Goal: Information Seeking & Learning: Find specific page/section

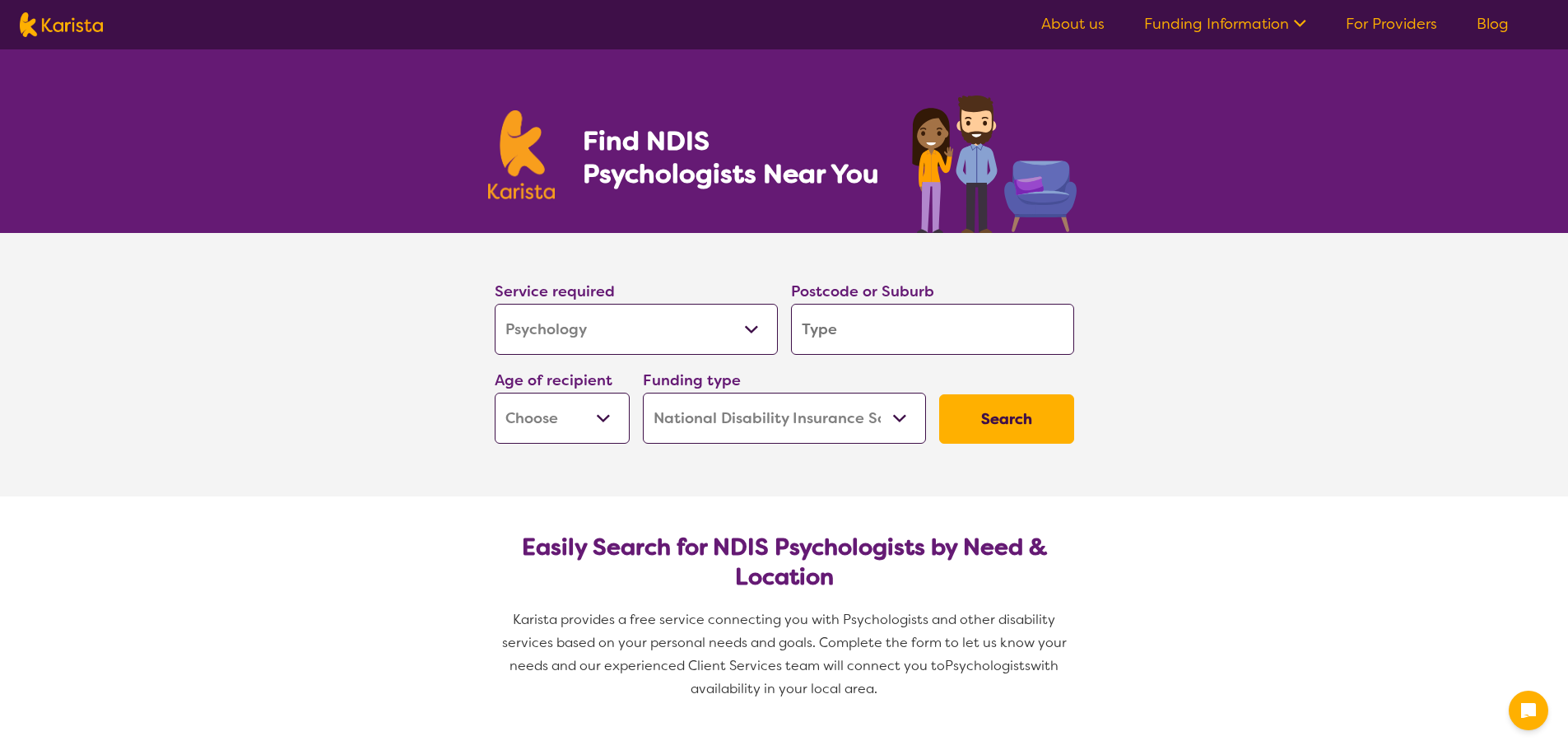
select select "Psychology"
select select "NDIS"
select select "Psychology"
select select "NDIS"
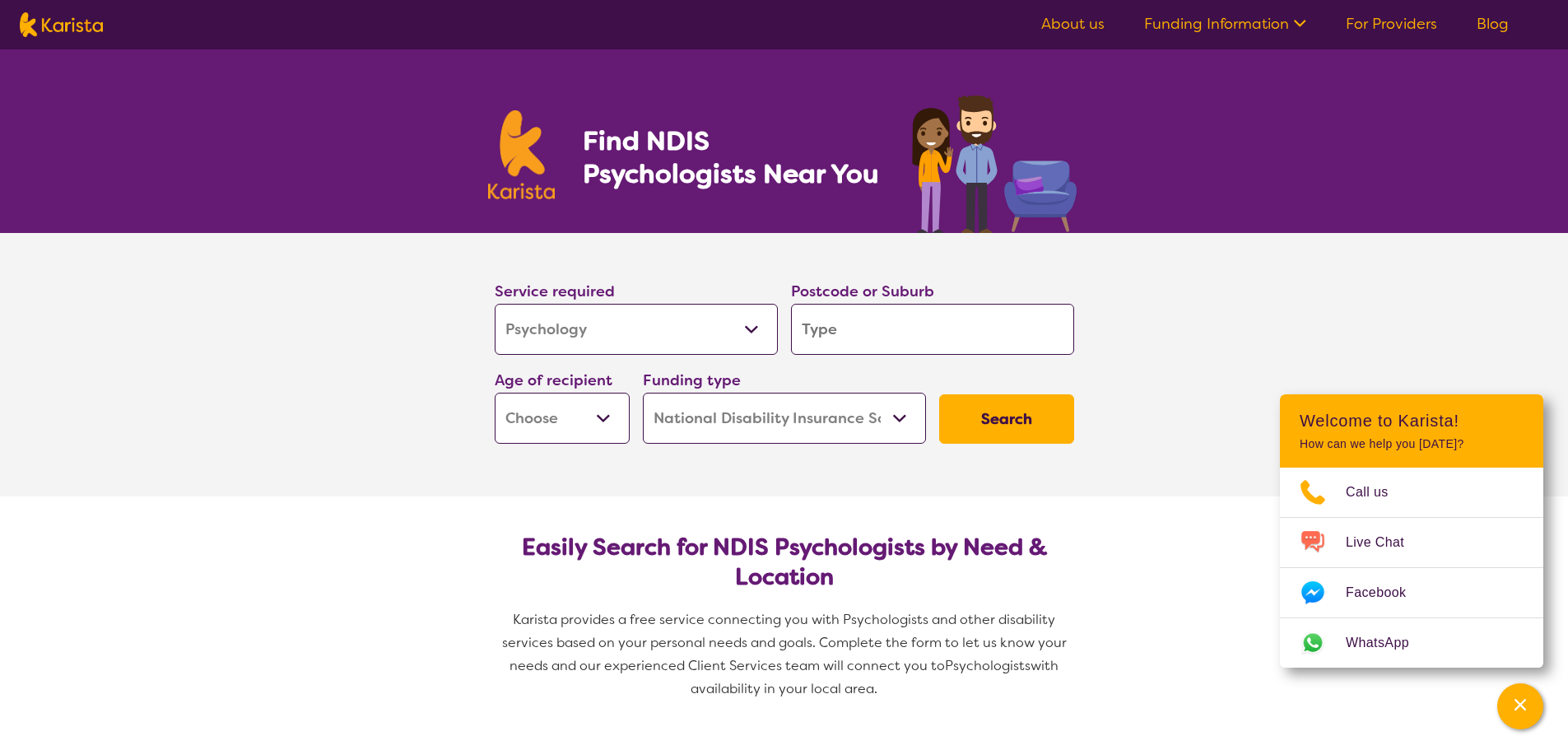
click at [847, 338] on input "search" at bounding box center [933, 329] width 283 height 51
type input "7300"
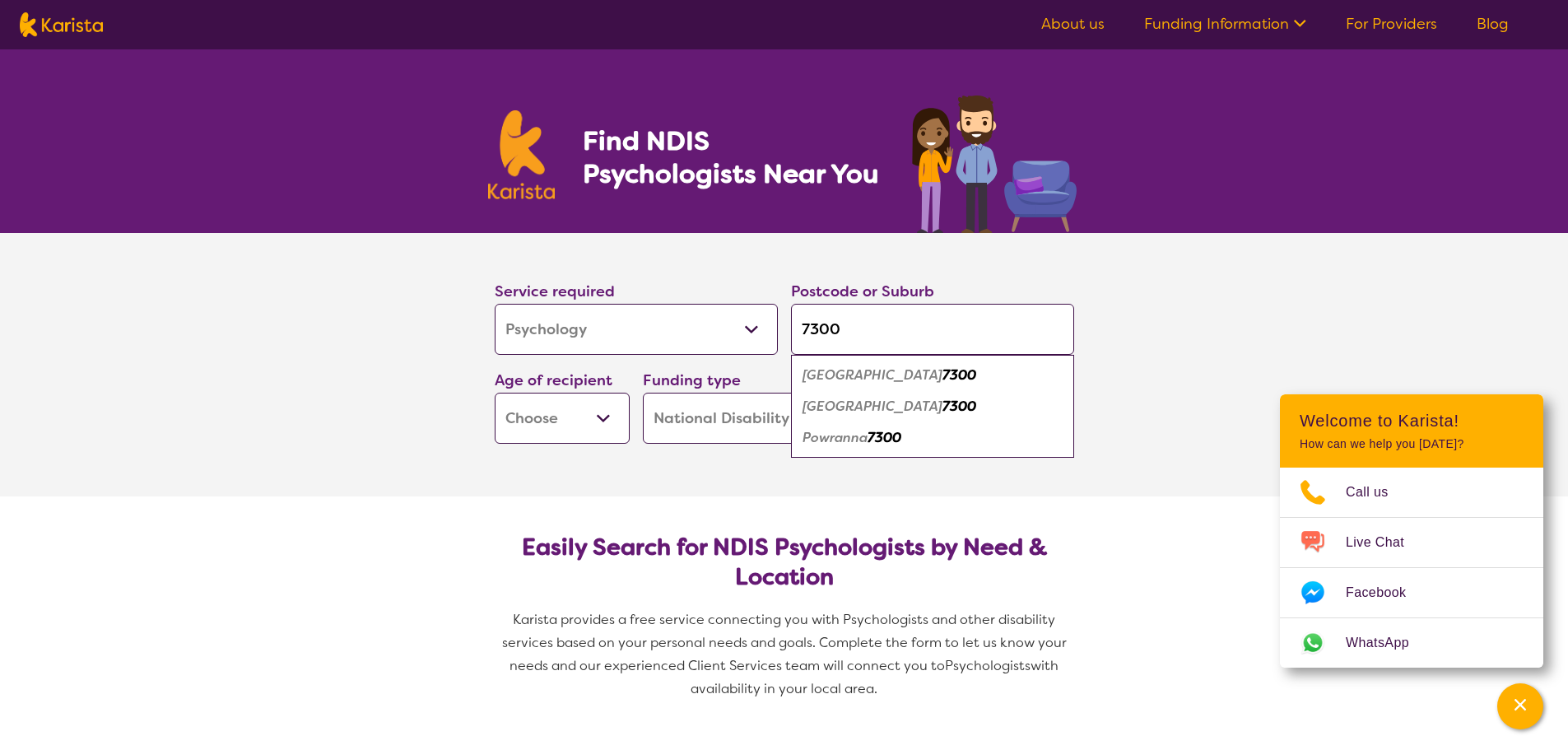
click at [528, 414] on select "Early Childhood - 0 to 9 Child - 10 to 11 Adolescent - 12 to 17 Adult - 18 to 6…" at bounding box center [561, 418] width 135 height 51
select select "EC"
click at [495, 393] on select "Early Childhood - 0 to 9 Child - 10 to 11 Adolescent - 12 to 17 Adult - 18 to 6…" at bounding box center [561, 418] width 135 height 51
select select "EC"
click at [985, 423] on button "Search" at bounding box center [1006, 419] width 135 height 49
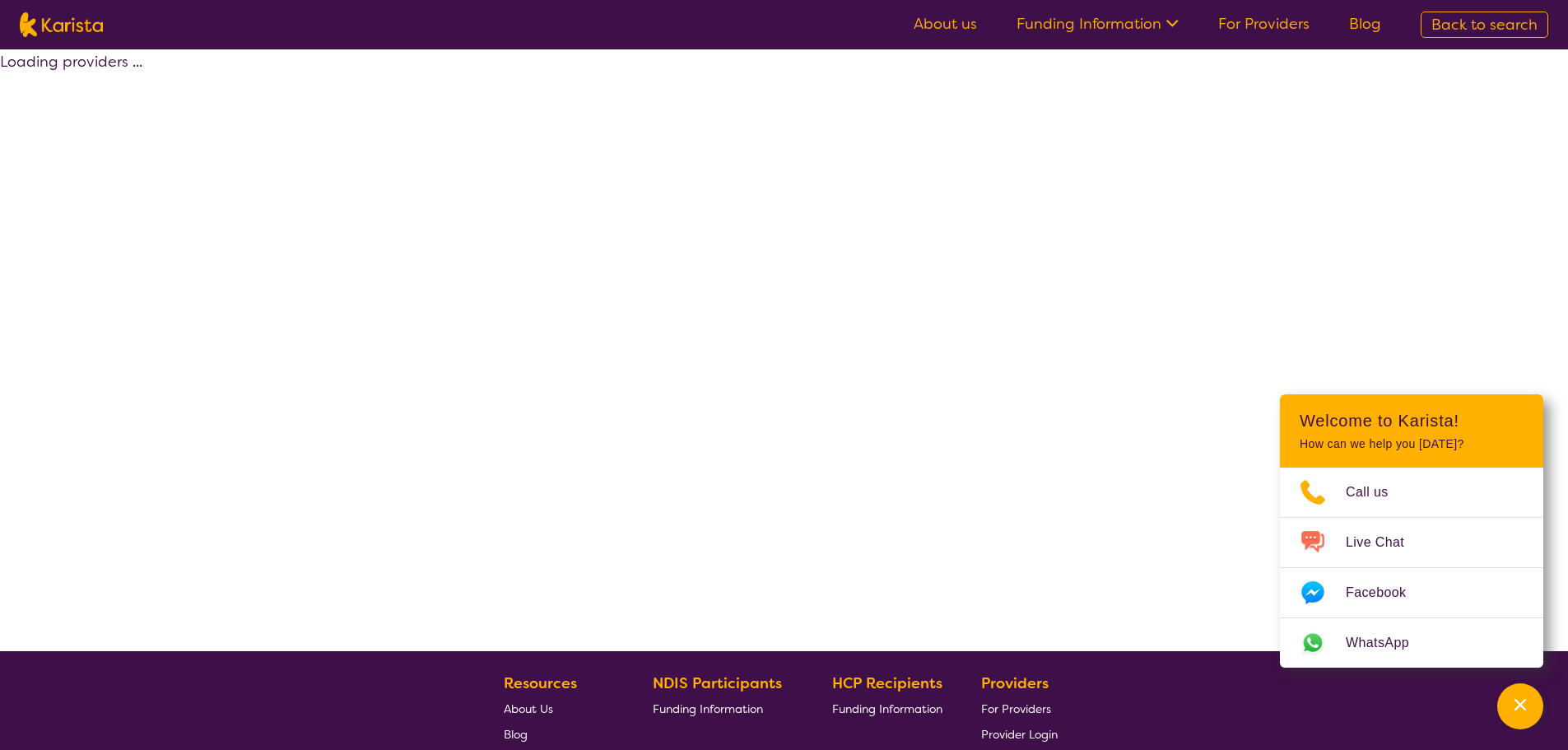
select select "NDIS"
select select "Psychology"
select select "EC"
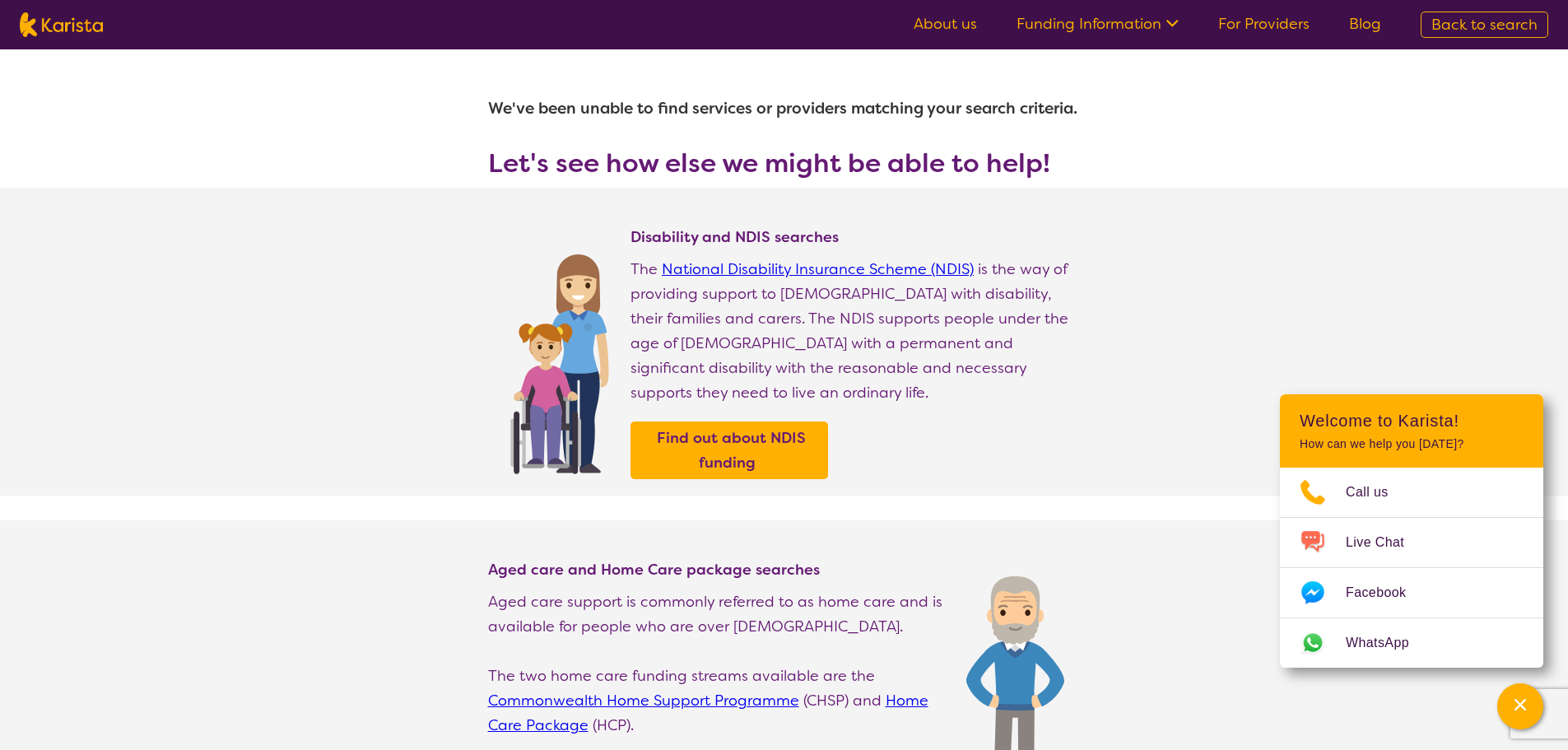
select select "Psychology"
select select "EC"
select select "NDIS"
select select "Psychology"
select select "EC"
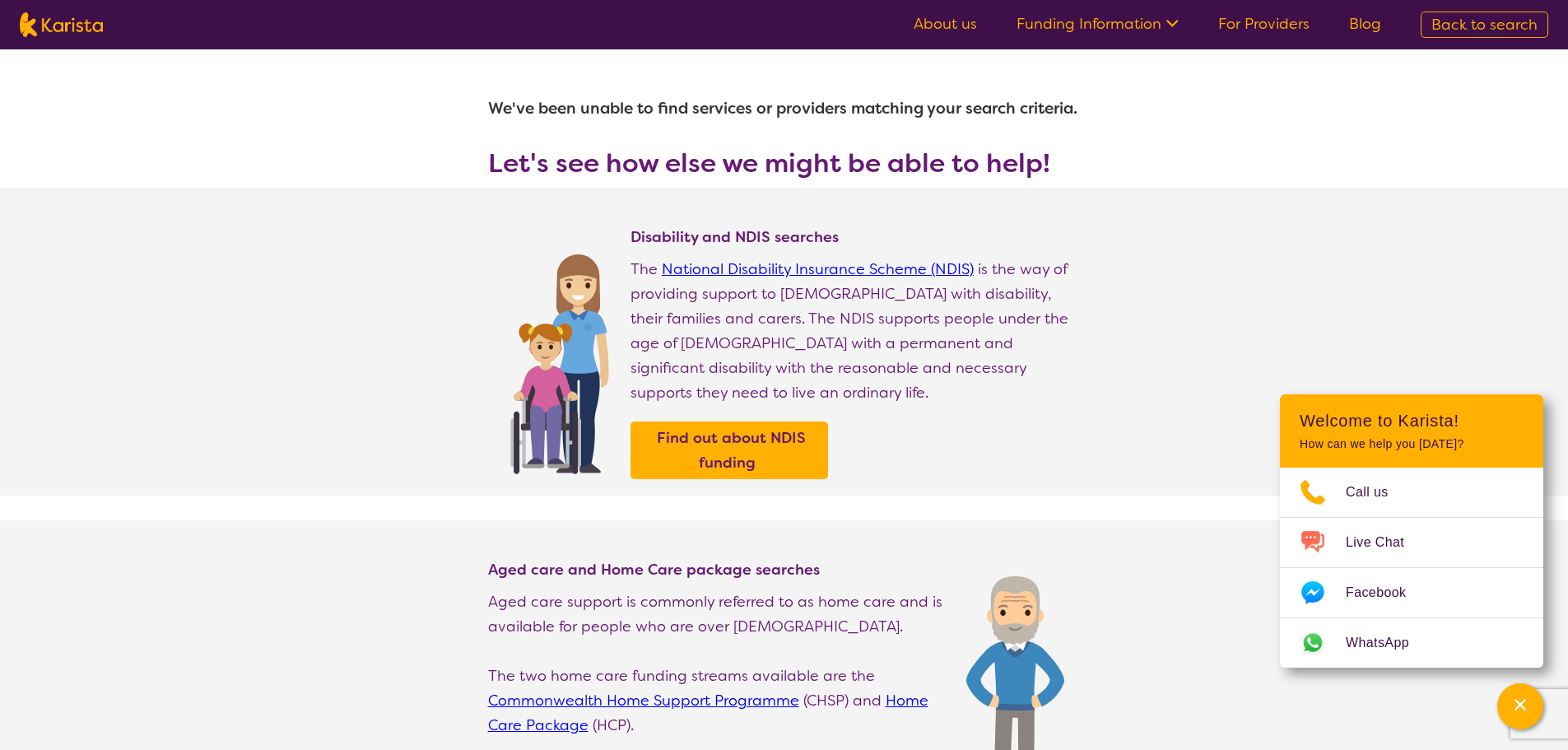
select select "NDIS"
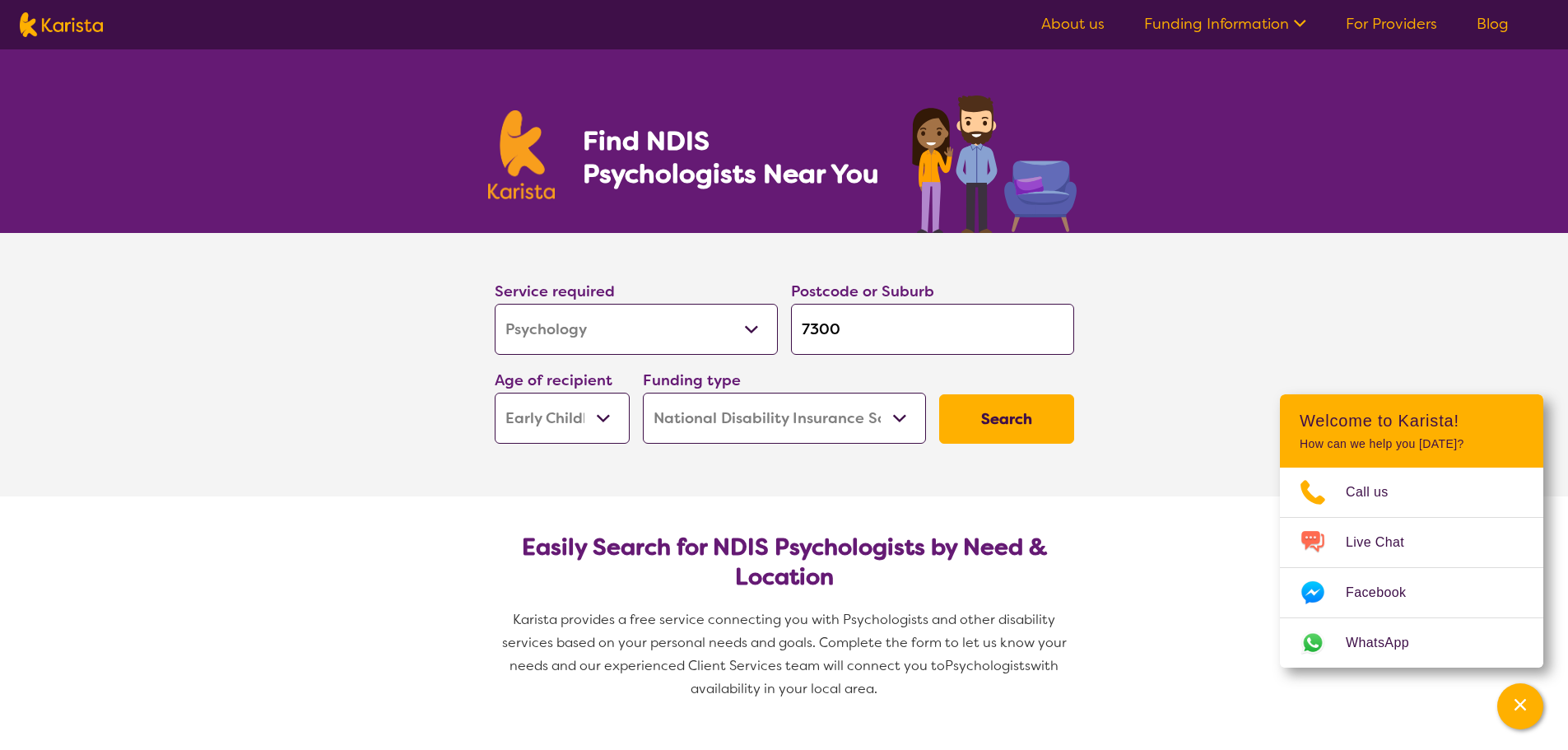
click at [910, 350] on input "7300" at bounding box center [933, 329] width 283 height 51
drag, startPoint x: 877, startPoint y: 329, endPoint x: 765, endPoint y: 333, distance: 112.1
click at [765, 333] on div "Service required Allied Health Assistant Assessment ([MEDICAL_DATA] or [MEDICAL…" at bounding box center [784, 362] width 592 height 178
type input "7"
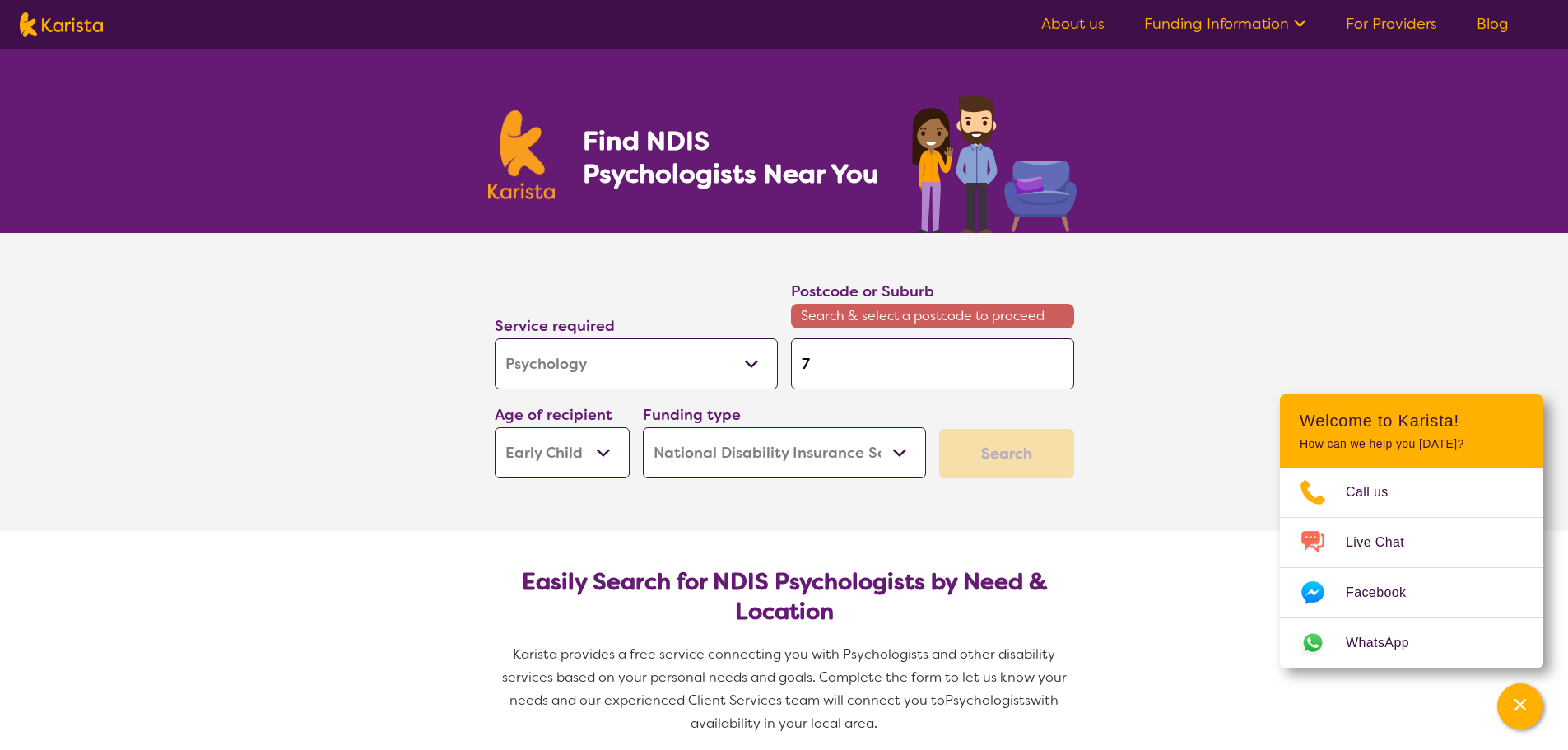
type input "72"
type input "725"
type input "7250"
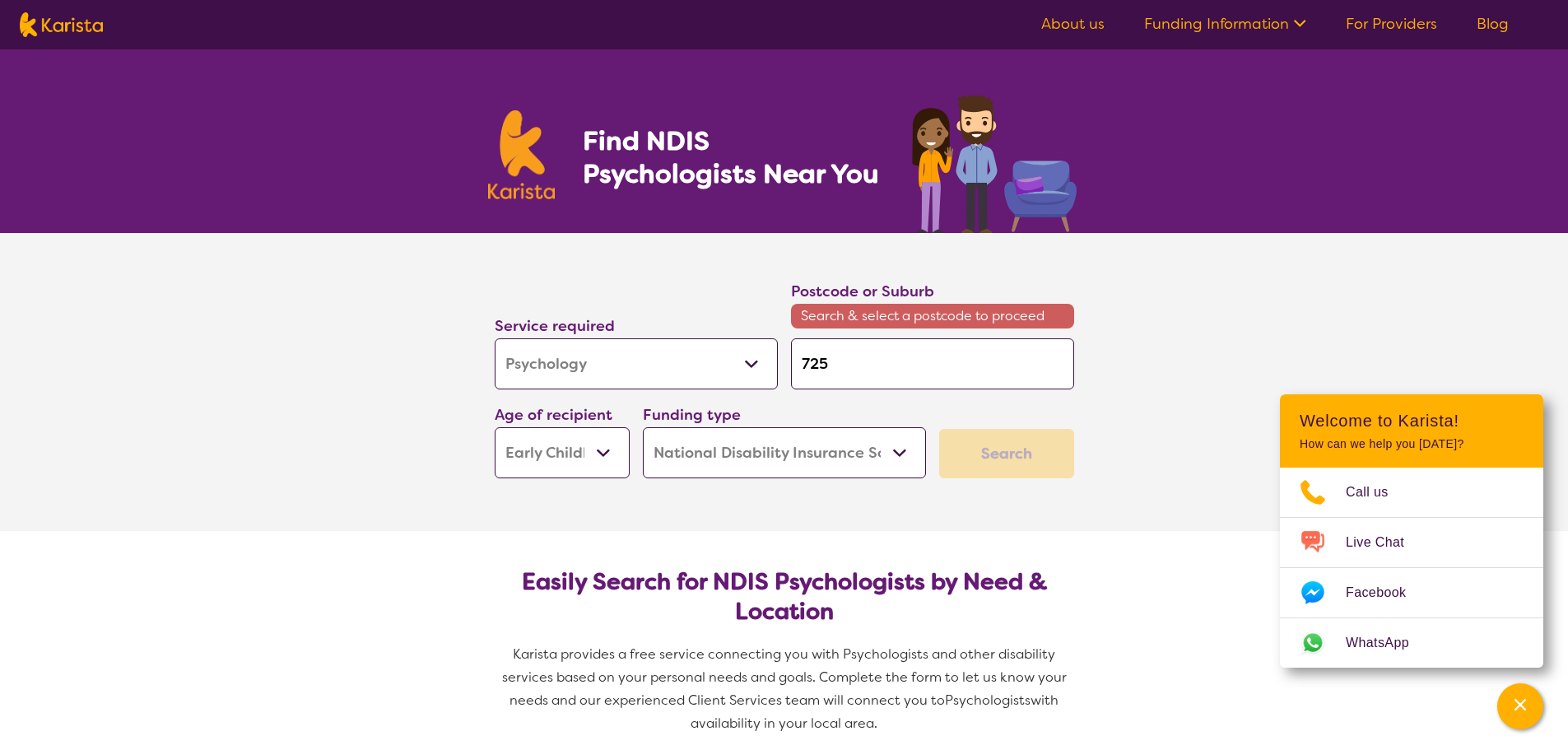
type input "7250"
click button "Search" at bounding box center [1006, 453] width 135 height 49
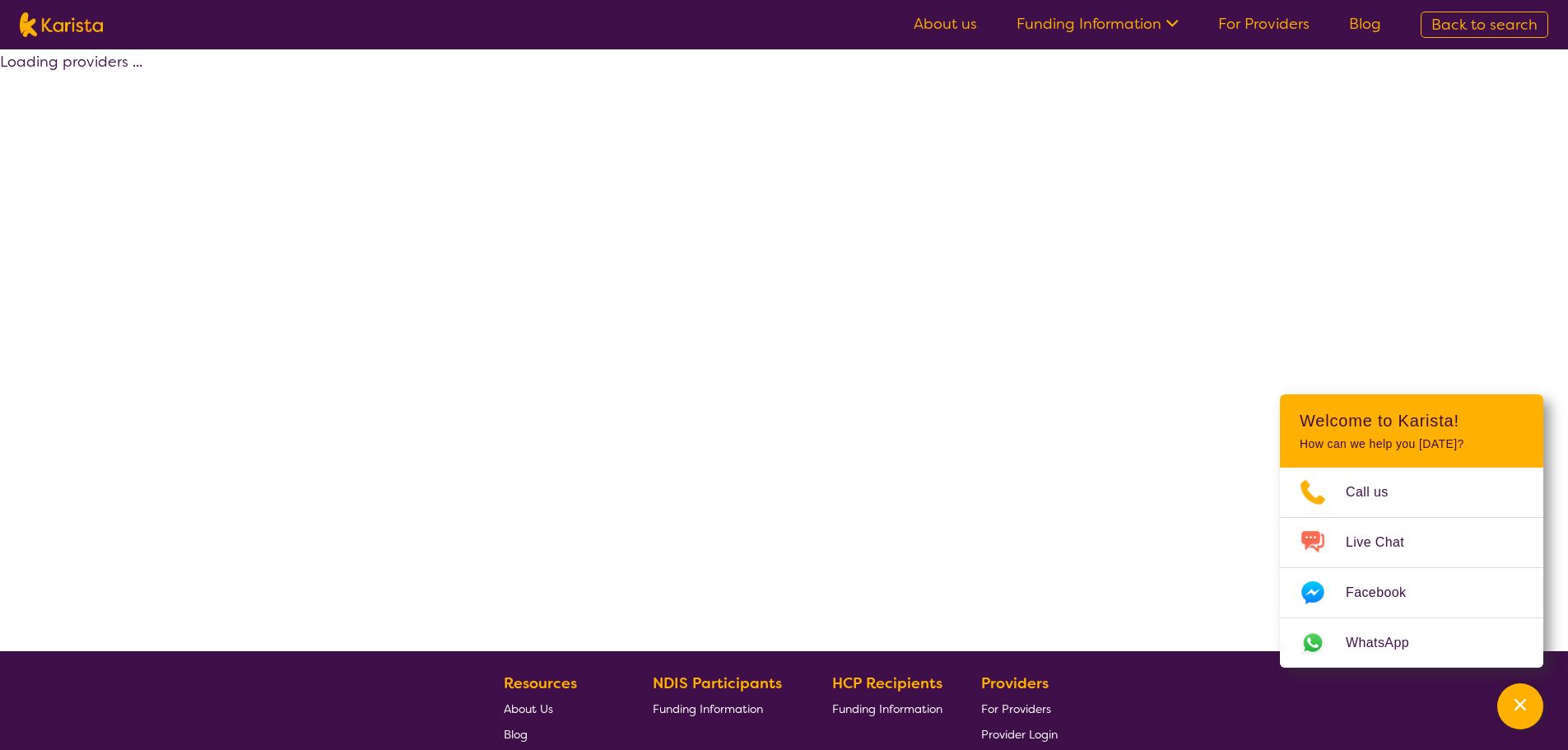
select select "NDIS"
select select "Psychology"
select select "EC"
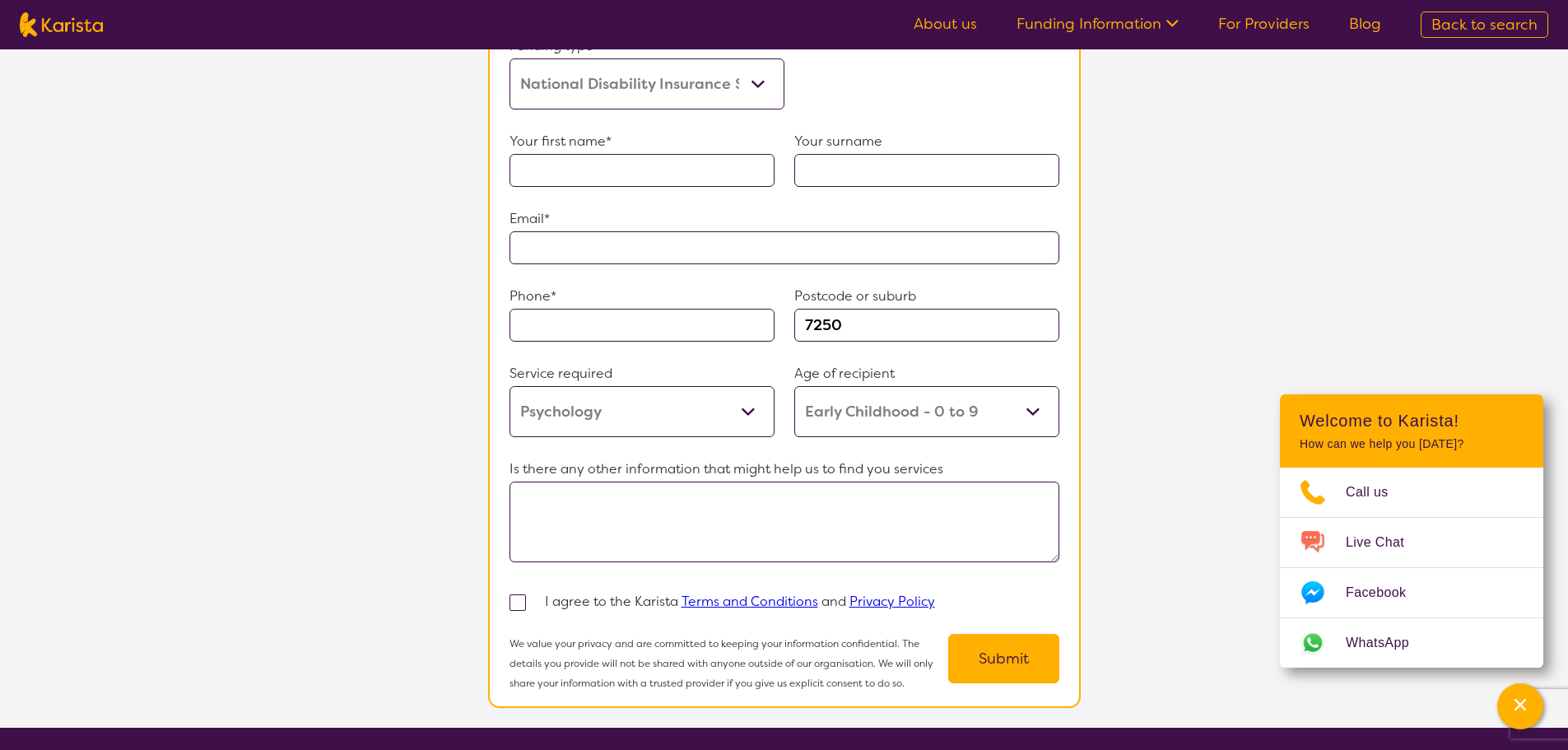
scroll to position [741, 0]
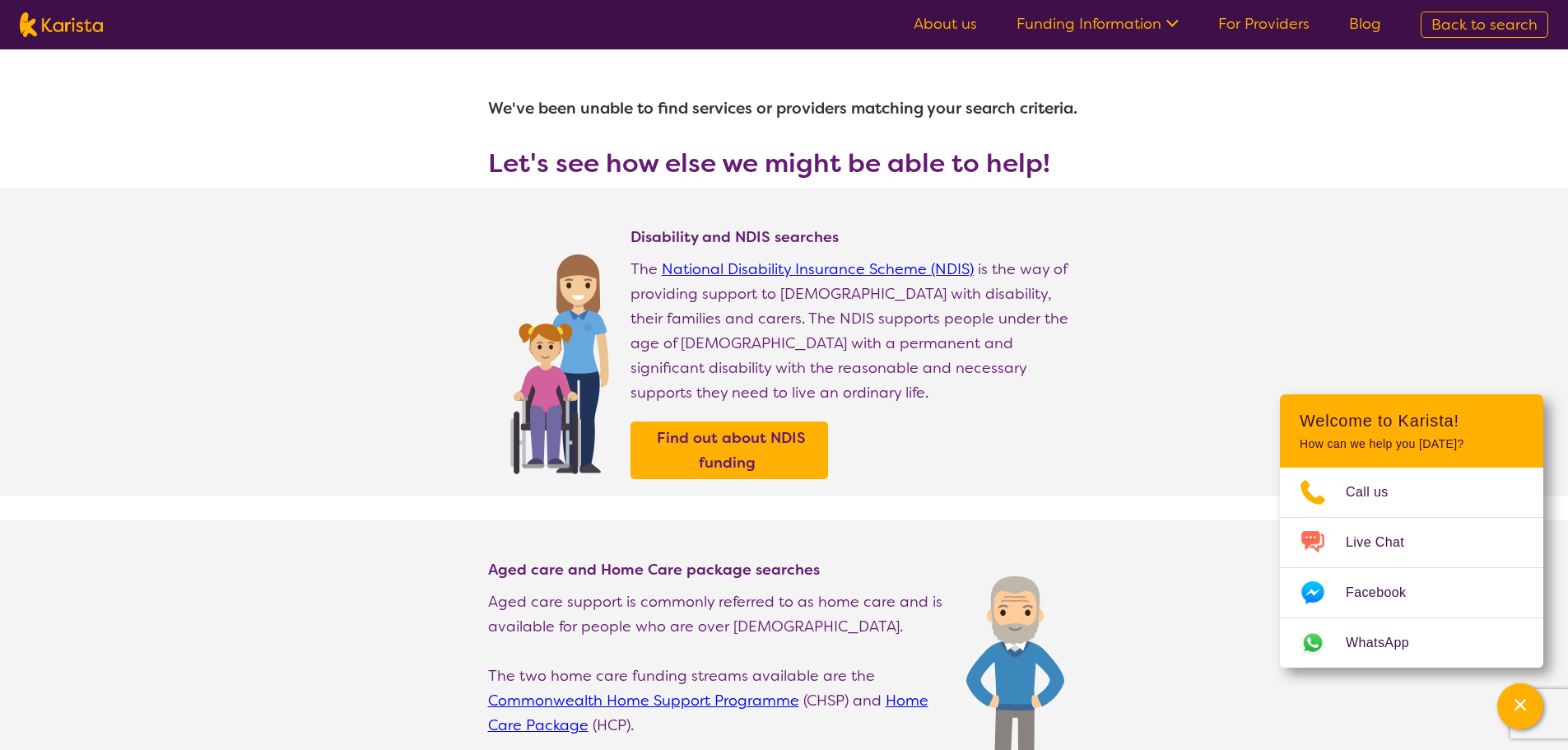
select select "Psychology"
select select "EC"
select select "NDIS"
select select "Psychology"
select select "EC"
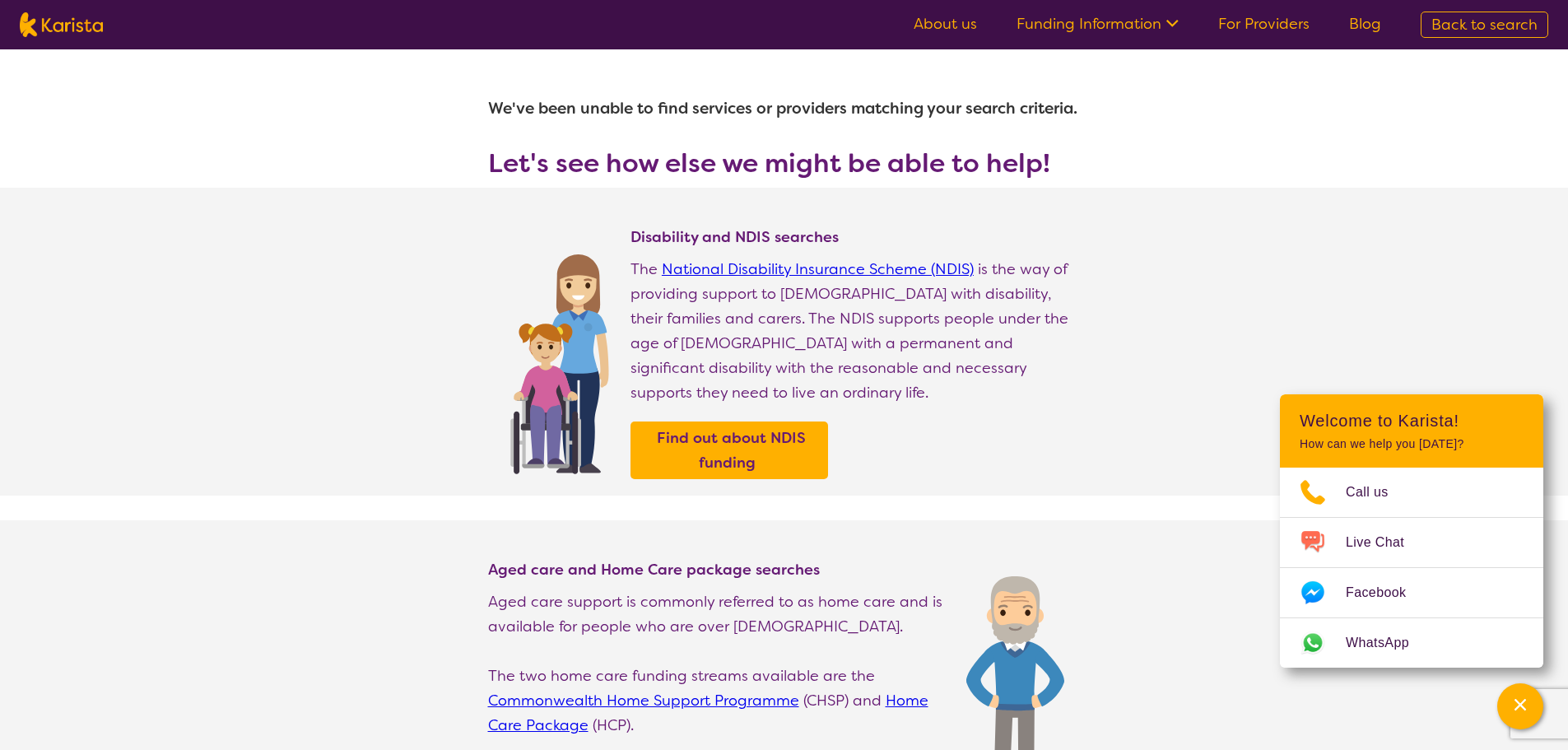
select select "NDIS"
